Goal: Information Seeking & Learning: Learn about a topic

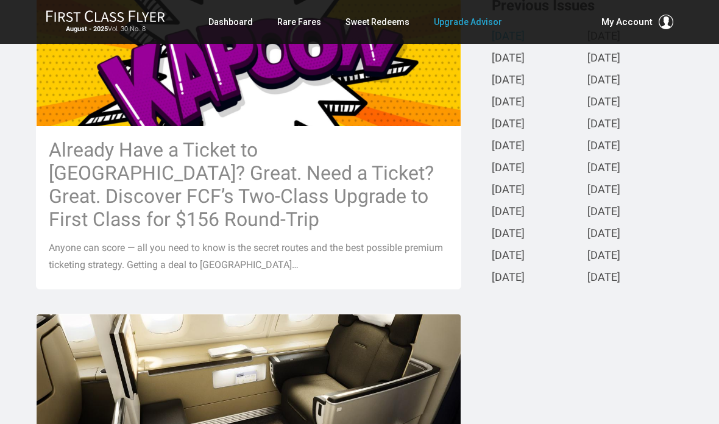
scroll to position [334, 0]
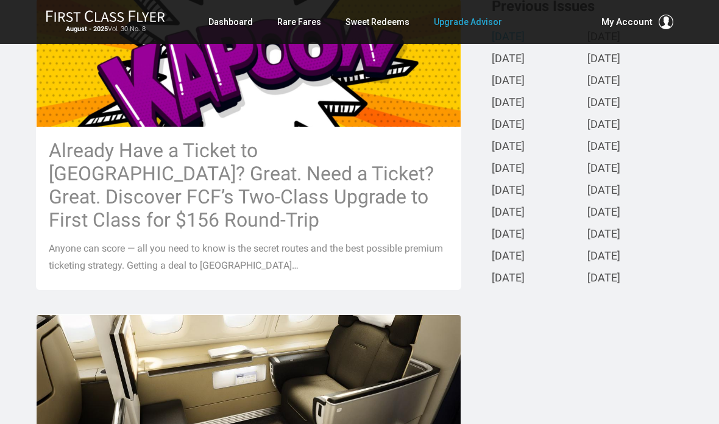
click at [251, 164] on h3 "Already Have a Ticket to [GEOGRAPHIC_DATA]? Great. Need a Ticket? Great. Discov…" at bounding box center [248, 185] width 399 height 93
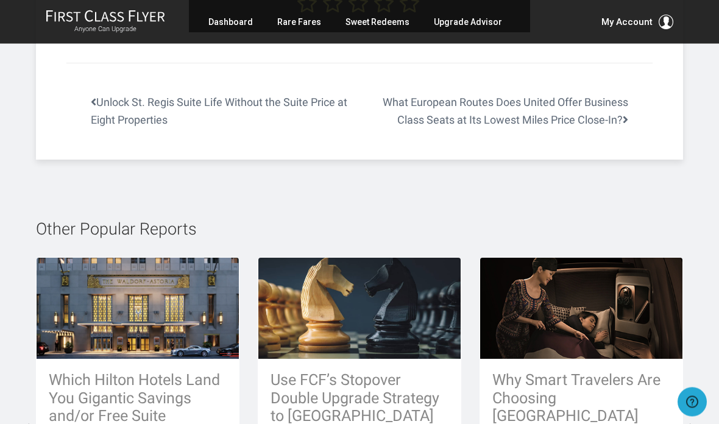
scroll to position [8170, 0]
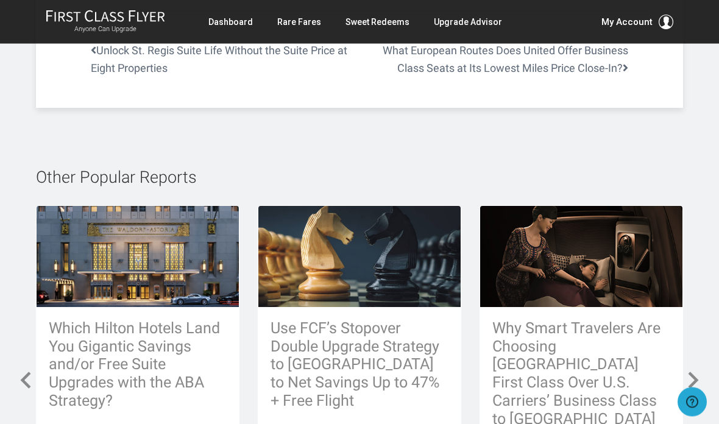
click at [26, 370] on span at bounding box center [26, 381] width 22 height 22
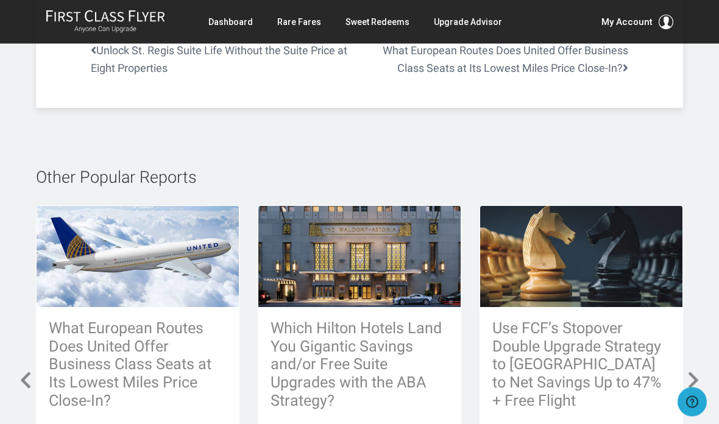
click at [111, 320] on h3 "What European Routes Does United Offer Business Class Seats at Its Lowest Miles…" at bounding box center [138, 365] width 178 height 91
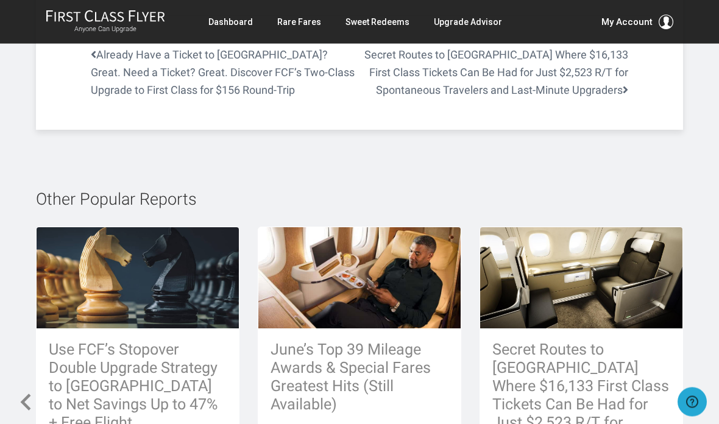
scroll to position [2791, 0]
click at [582, 368] on h3 "Secret Routes to [GEOGRAPHIC_DATA] Where $16,133 First Class Tickets Can Be Had…" at bounding box center [581, 413] width 178 height 146
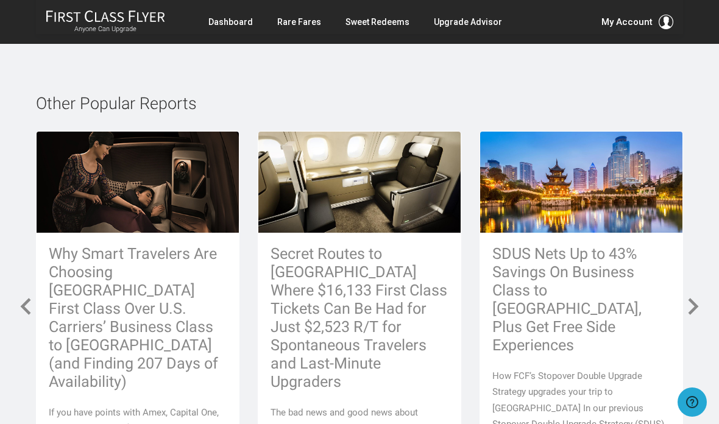
scroll to position [6129, 0]
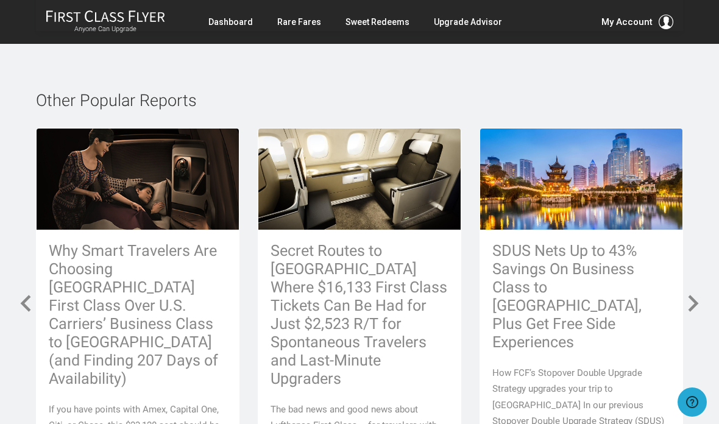
click at [131, 242] on h3 "Why Smart Travelers Are Choosing [GEOGRAPHIC_DATA] First Class Over U.S. Carrie…" at bounding box center [138, 315] width 178 height 146
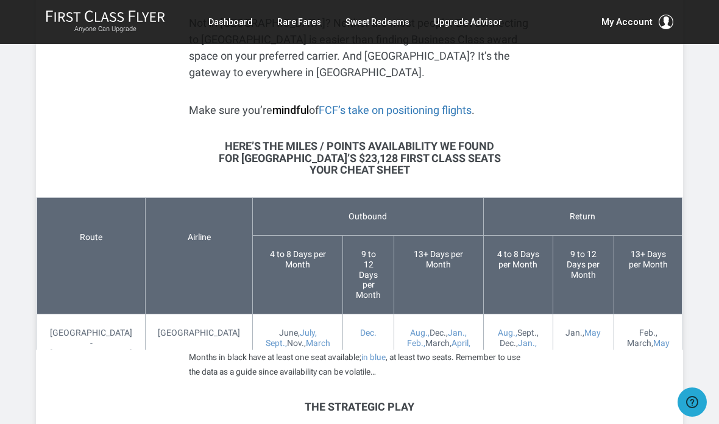
scroll to position [2141, 0]
click at [430, 339] on span "April, May" at bounding box center [450, 349] width 40 height 20
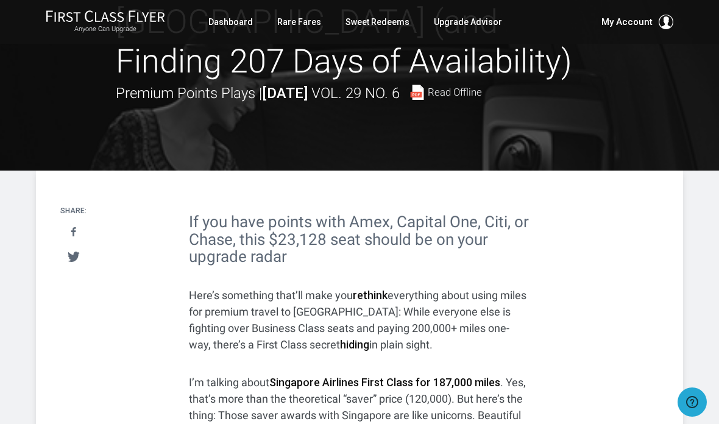
scroll to position [220, 0]
